Goal: Task Accomplishment & Management: Use online tool/utility

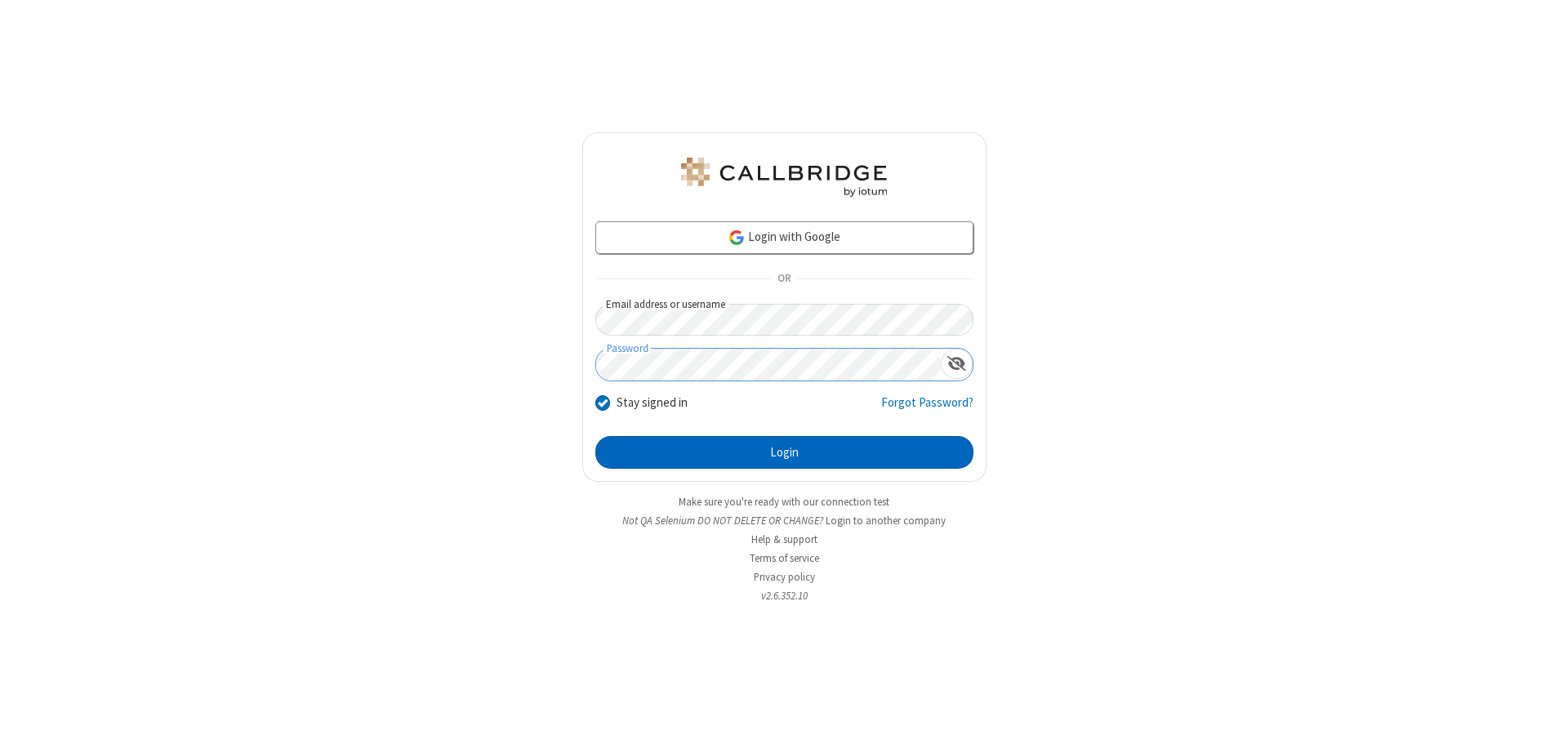
click at [784, 453] on button "Login" at bounding box center [784, 453] width 378 height 33
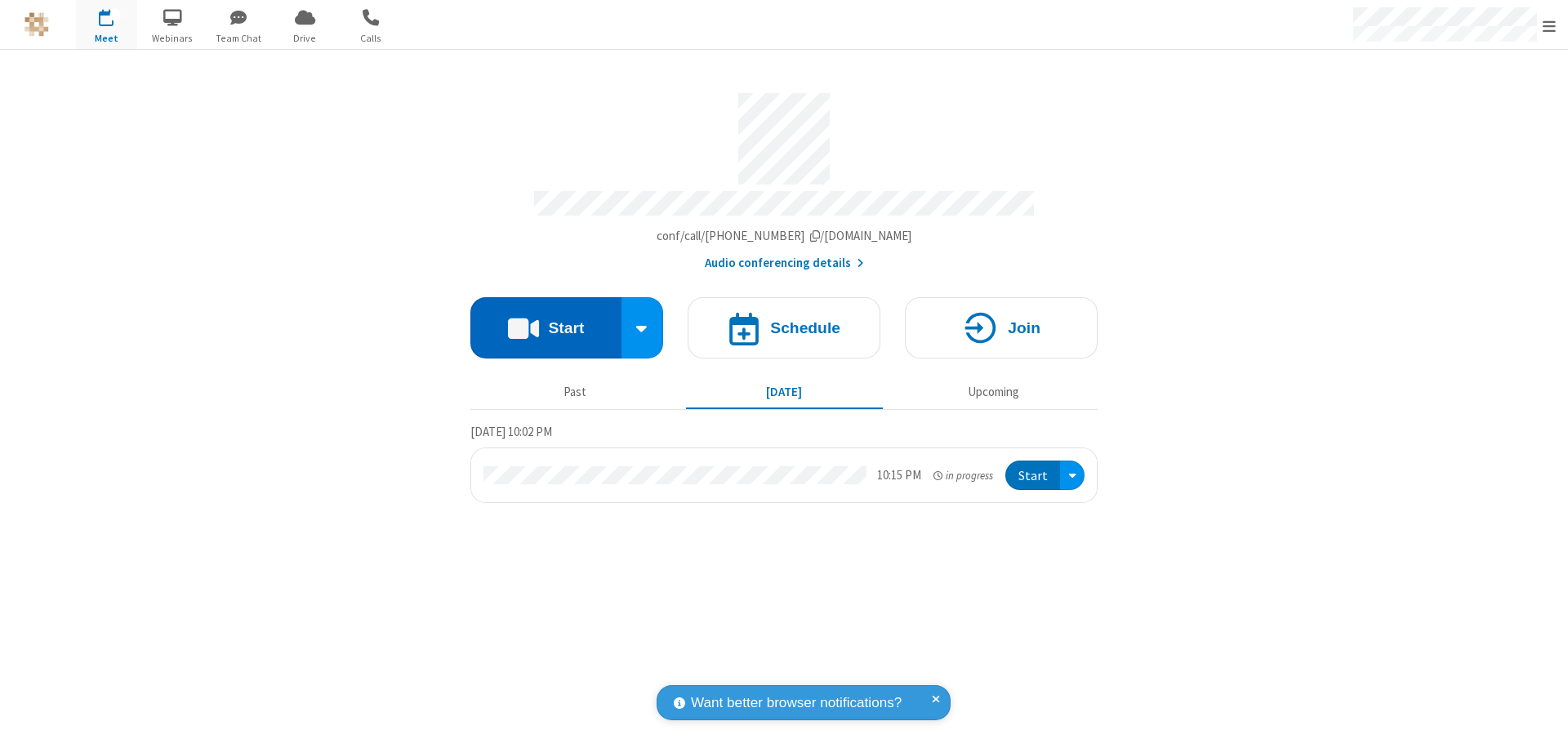
click at [546, 320] on button "Start" at bounding box center [546, 329] width 151 height 61
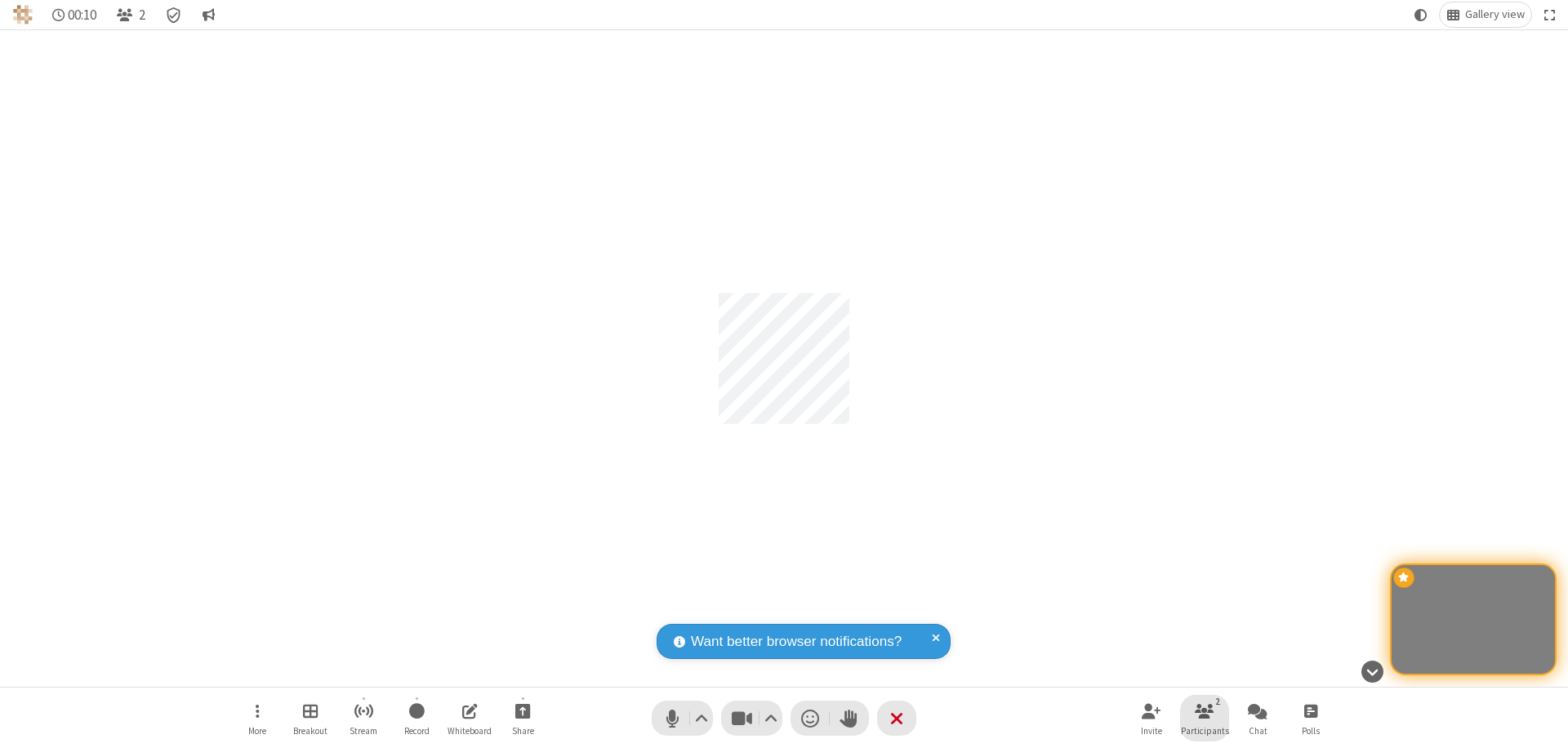
click at [1204, 731] on span "Participants" at bounding box center [1205, 731] width 48 height 10
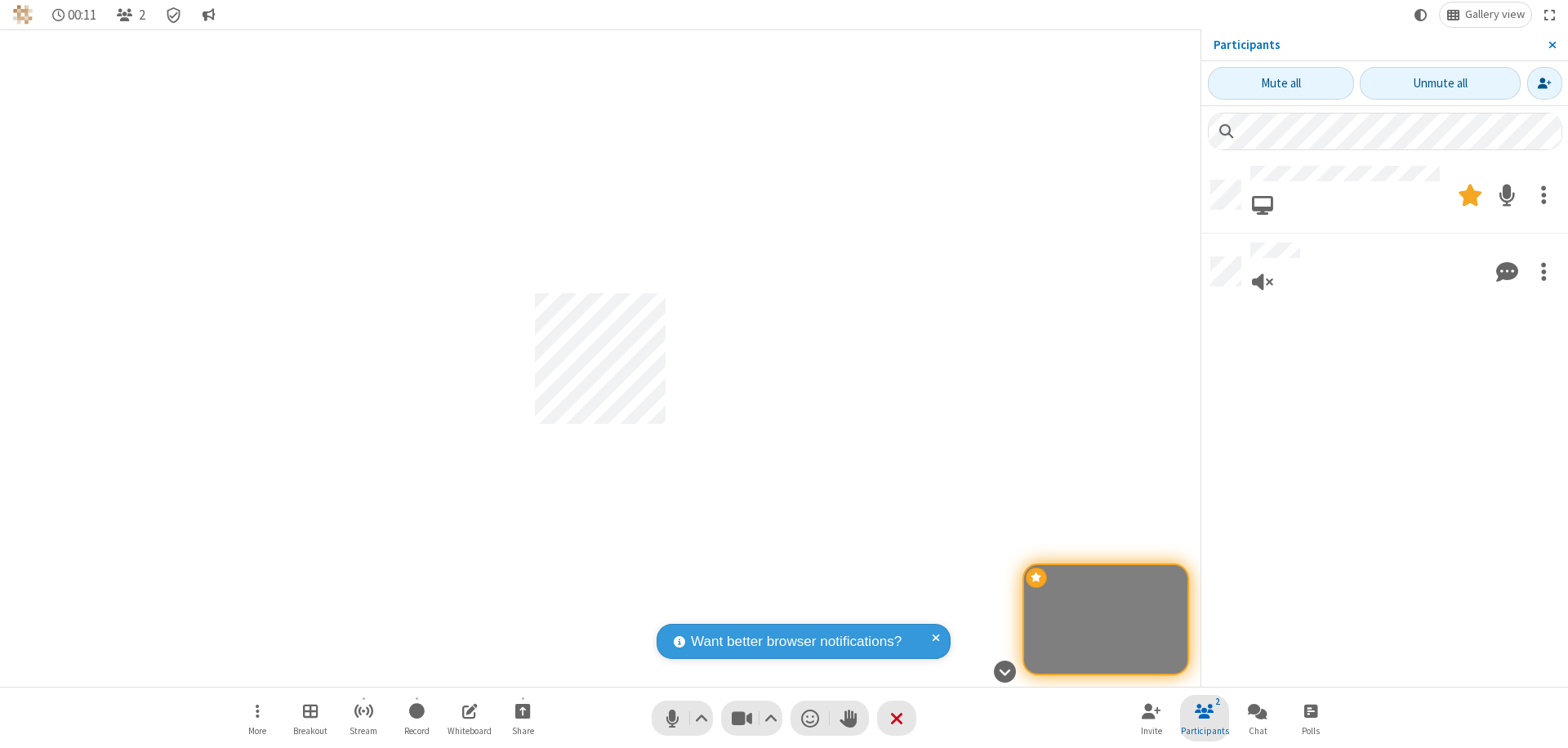
click at [1552, 45] on span "Close sidebar" at bounding box center [1553, 45] width 9 height 13
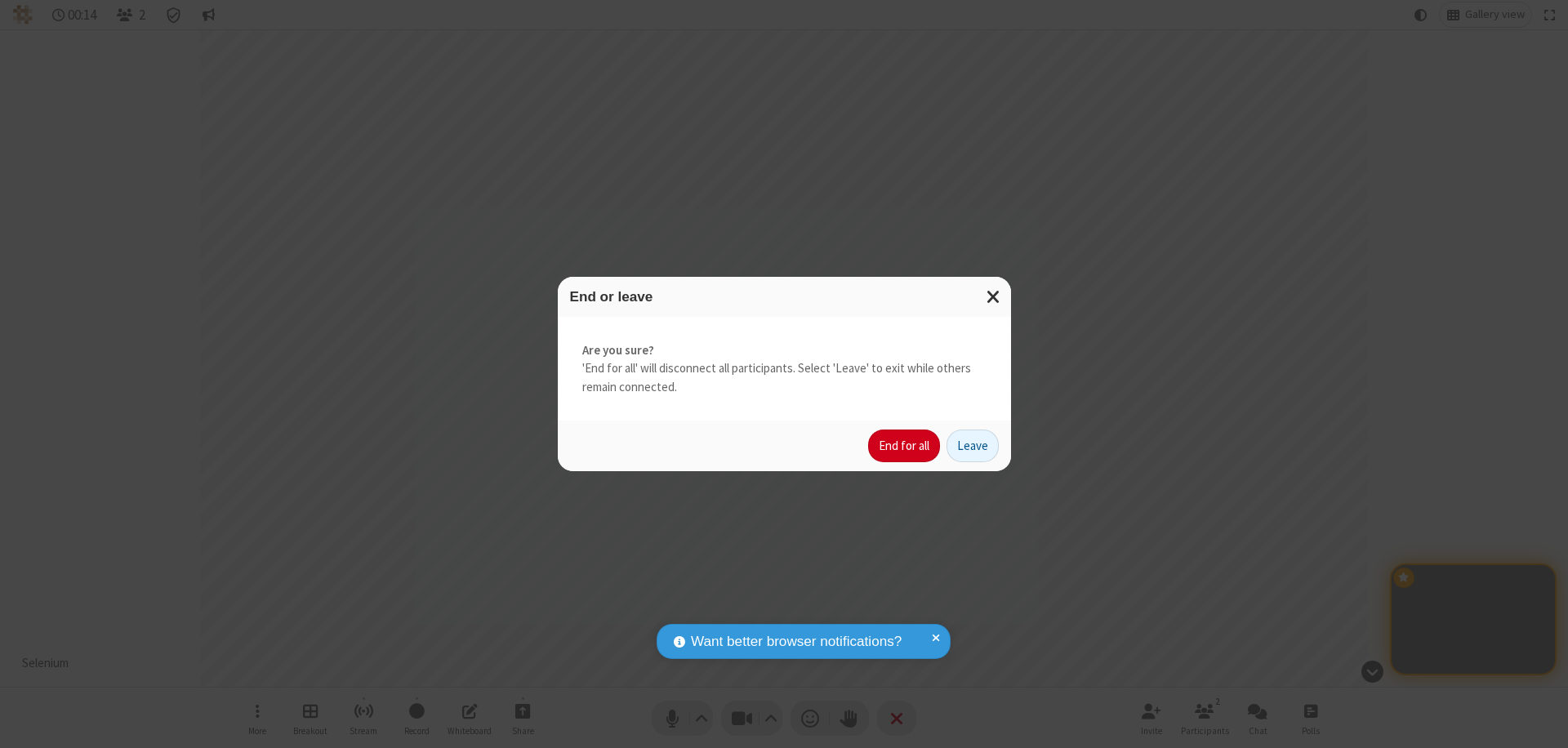
click at [905, 446] on button "End for all" at bounding box center [904, 446] width 72 height 33
